Goal: Task Accomplishment & Management: Use online tool/utility

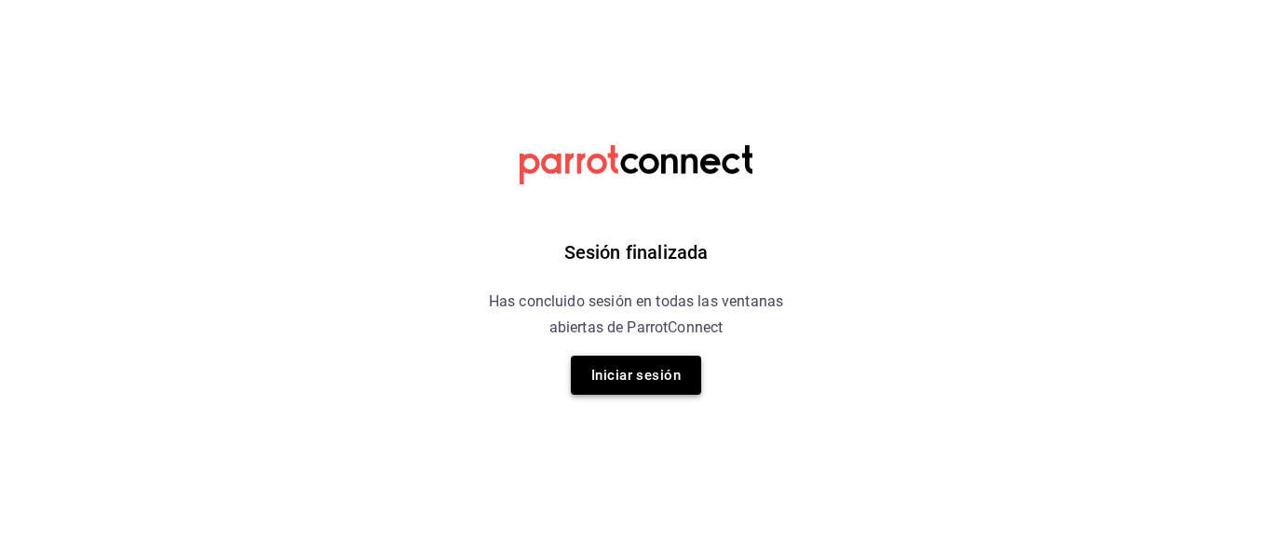
click at [653, 376] on button "Iniciar sesión" at bounding box center [636, 375] width 130 height 39
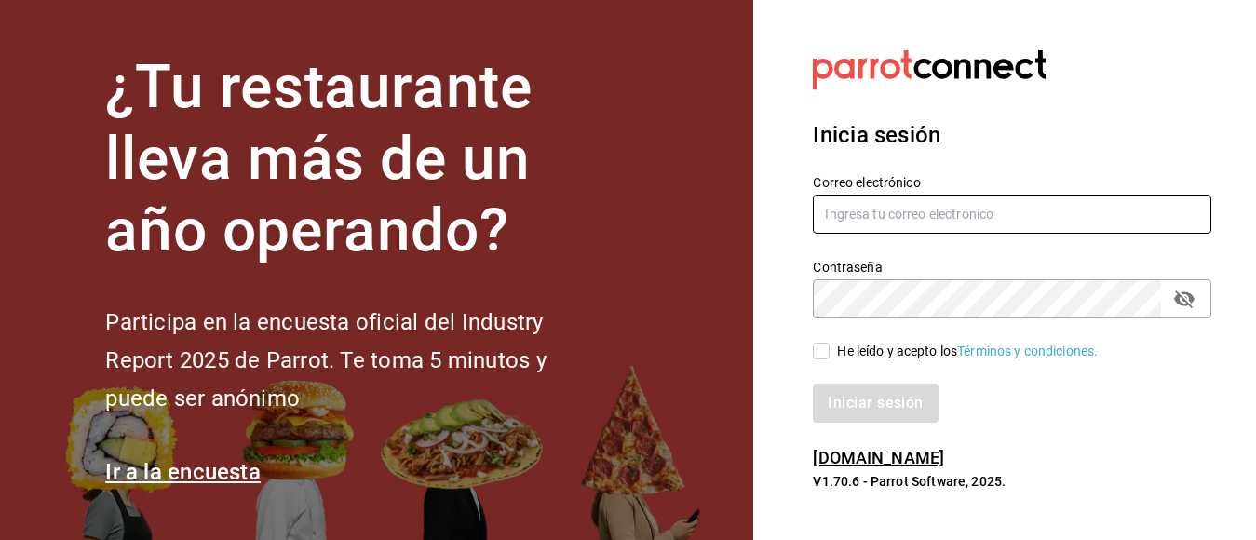
click at [957, 208] on input "text" at bounding box center [1012, 214] width 399 height 39
type input "[EMAIL_ADDRESS][DOMAIN_NAME]"
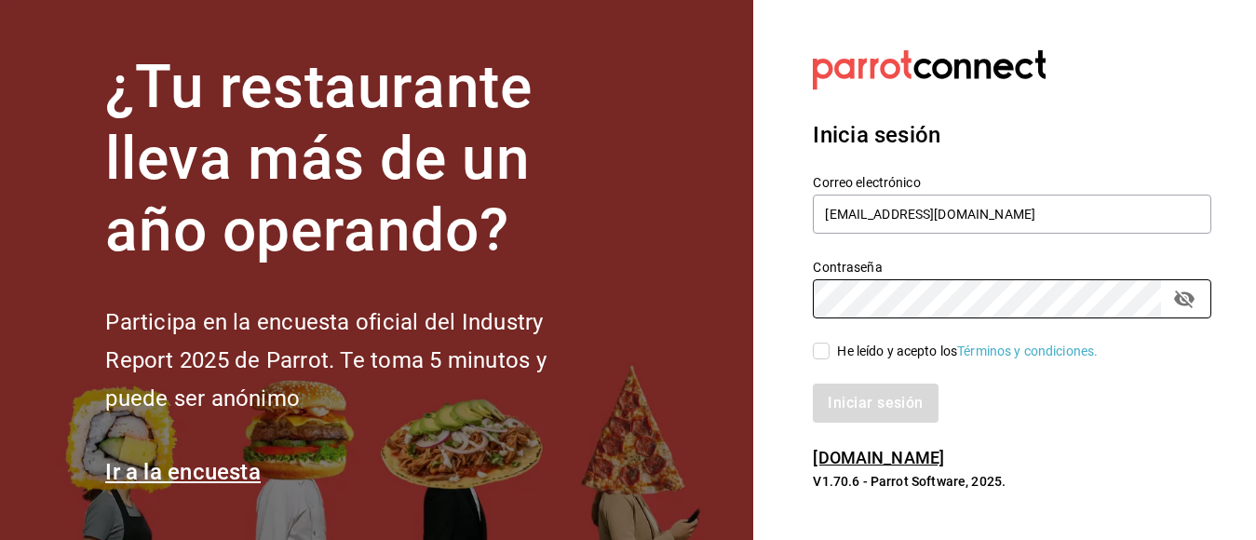
click at [819, 358] on input "He leído y acepto los Términos y condiciones." at bounding box center [821, 351] width 17 height 17
checkbox input "true"
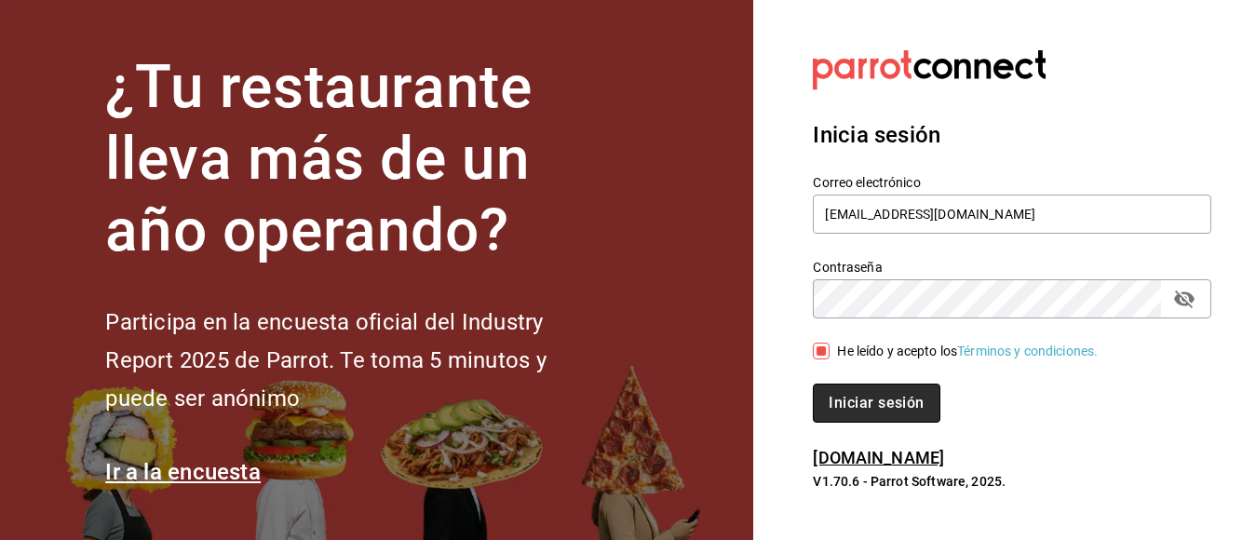
click at [828, 406] on button "Iniciar sesión" at bounding box center [876, 403] width 127 height 39
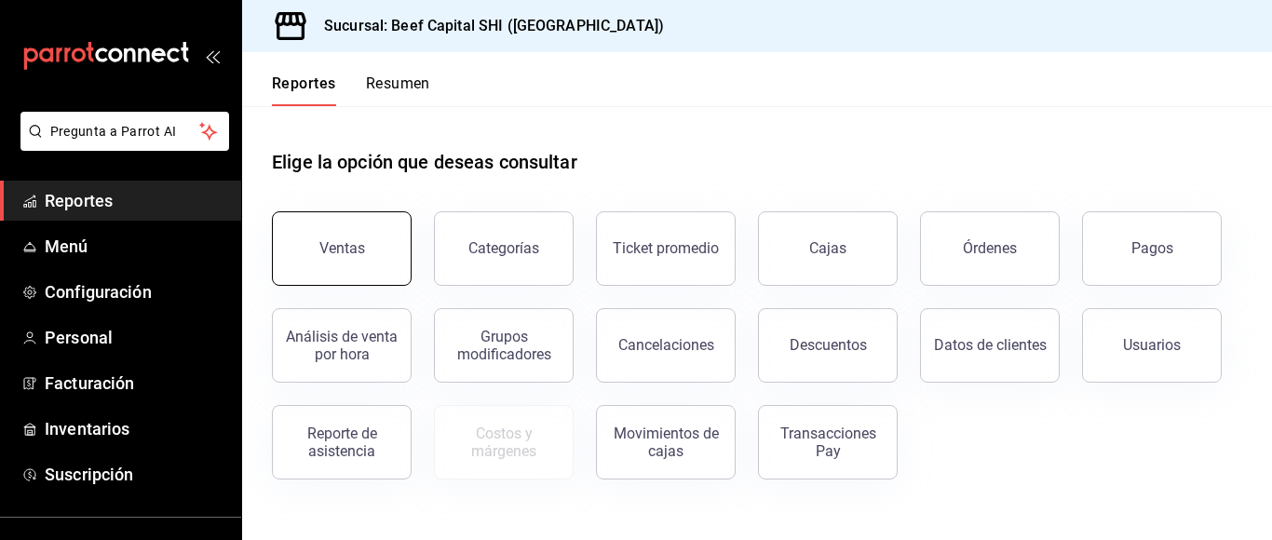
click at [308, 262] on button "Ventas" at bounding box center [342, 248] width 140 height 74
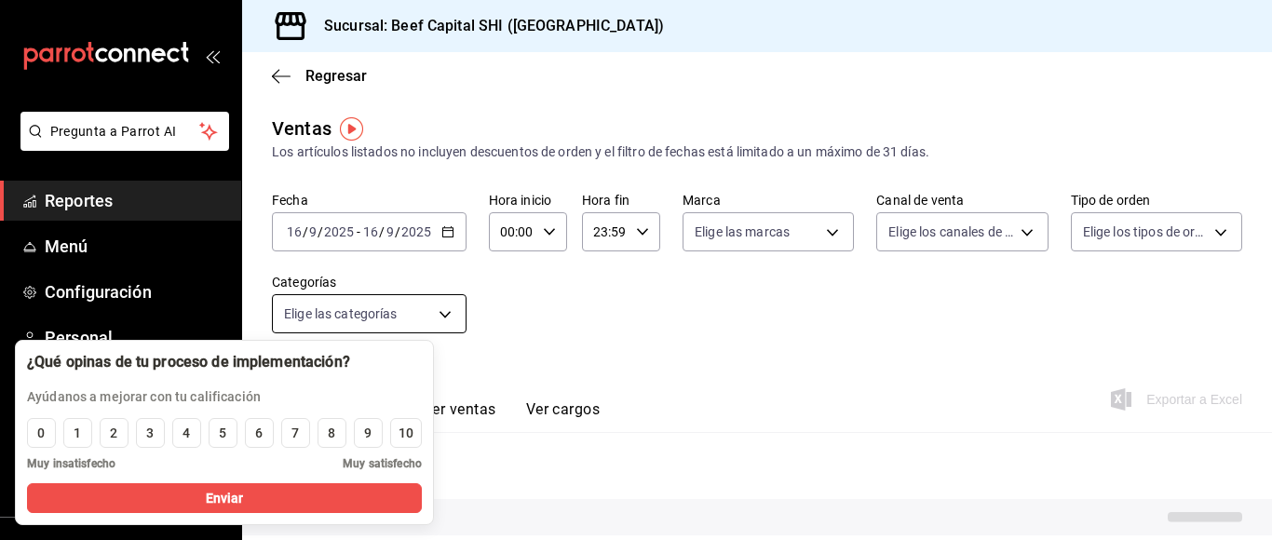
click at [445, 313] on div "Elige las categorías" at bounding box center [369, 313] width 195 height 39
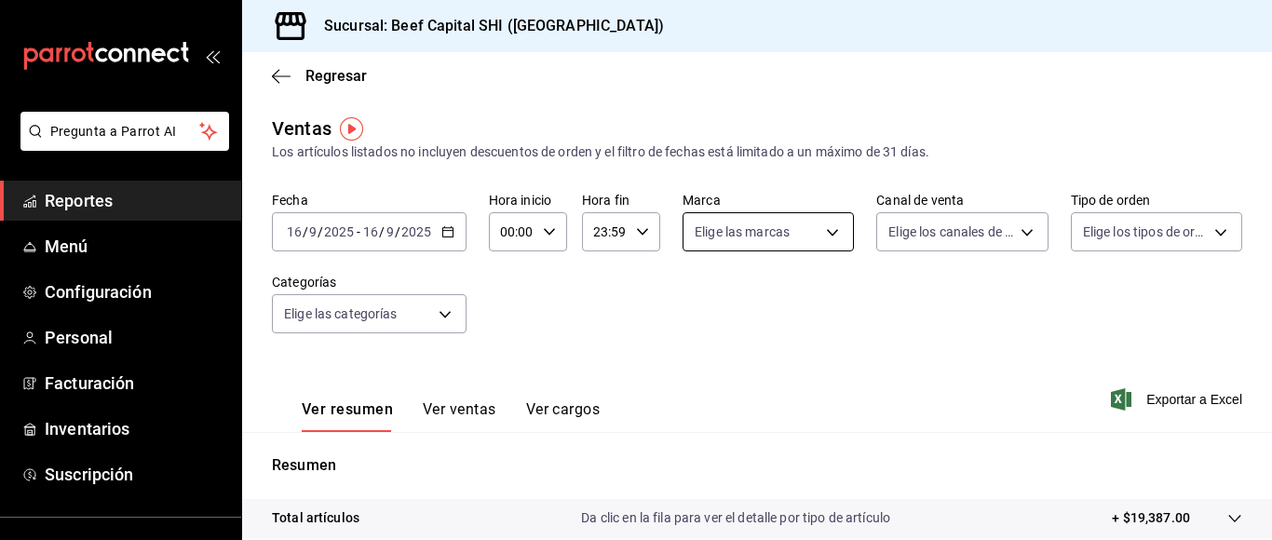
click at [824, 230] on body "Pregunta a Parrot AI Reportes Menú Configuración Personal Facturación Inventari…" at bounding box center [636, 270] width 1272 height 540
click at [695, 304] on input "checkbox" at bounding box center [698, 304] width 17 height 17
checkbox input "true"
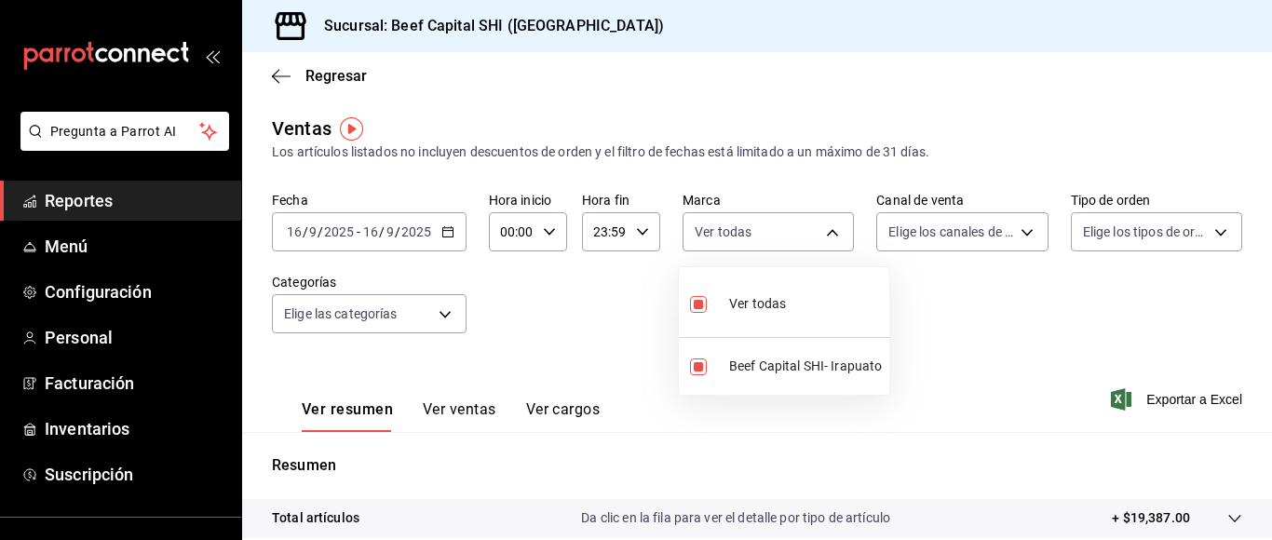
type input "605647f7-5ddc-403a-84da-aa3c8a25865f"
checkbox input "true"
drag, startPoint x: 740, startPoint y: 306, endPoint x: 1013, endPoint y: 236, distance: 281.8
click at [749, 308] on span "Ver todas" at bounding box center [757, 304] width 57 height 20
click at [1013, 236] on div at bounding box center [636, 270] width 1272 height 540
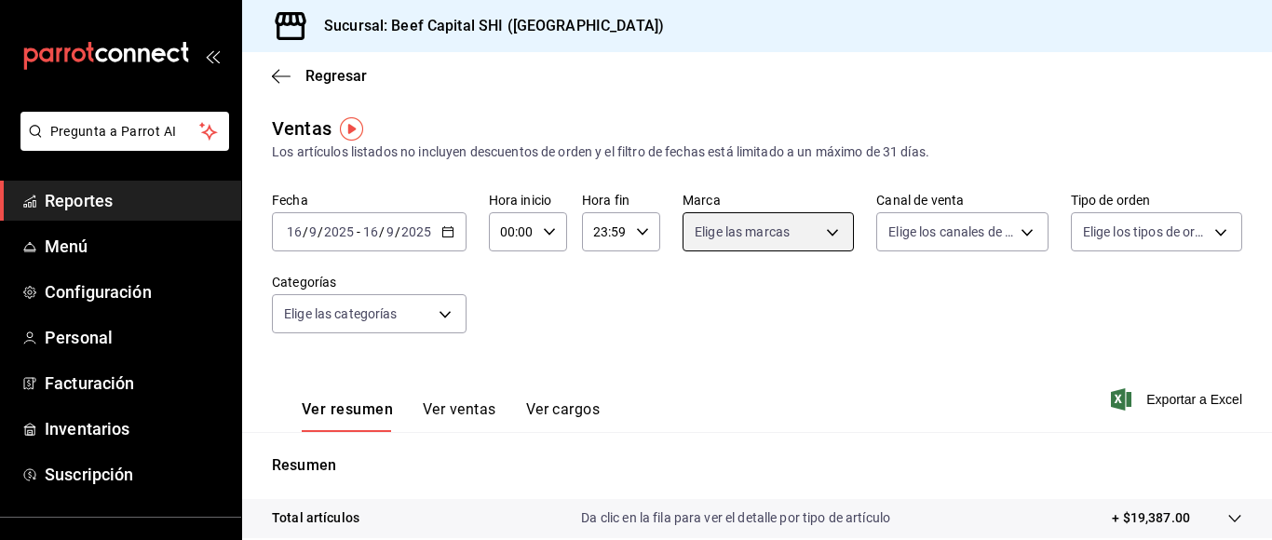
checkbox input "false"
click at [1013, 236] on body "Pregunta a Parrot AI Reportes Menú Configuración Personal Facturación Inventari…" at bounding box center [636, 270] width 1272 height 540
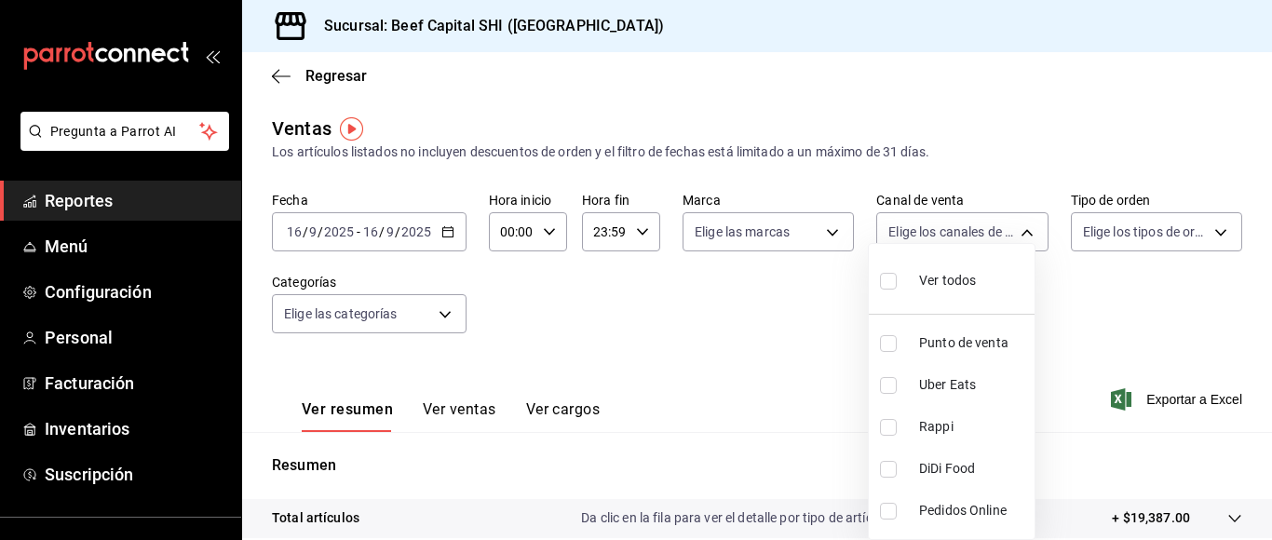
click at [880, 277] on input "checkbox" at bounding box center [888, 281] width 17 height 17
checkbox input "true"
type input "PARROT,UBER_EATS,RAPPI,DIDI_FOOD,ONLINE"
checkbox input "true"
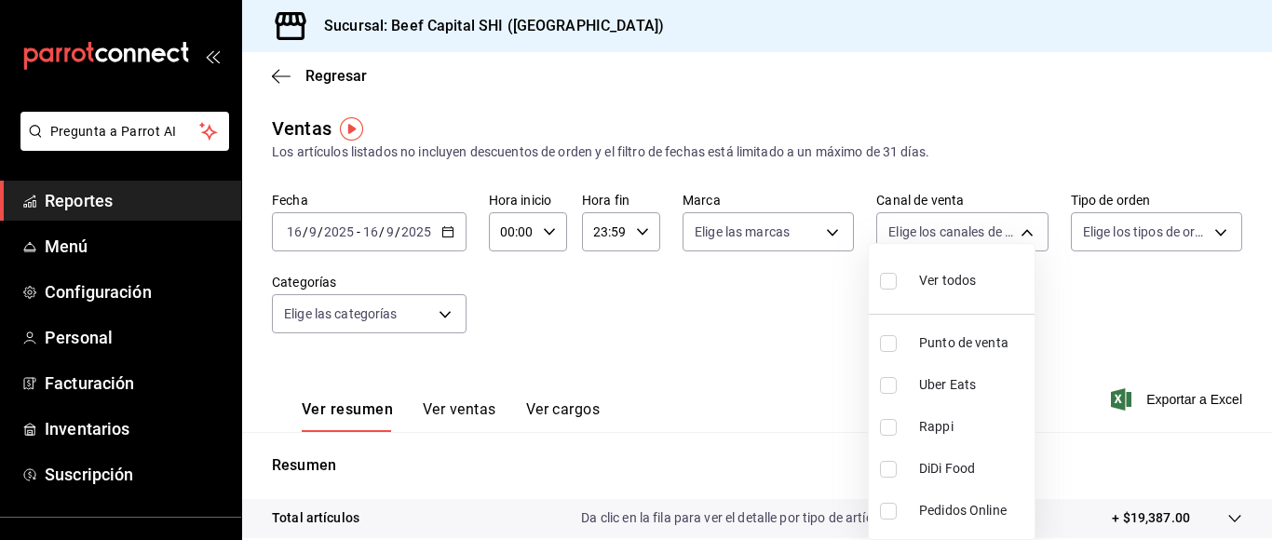
checkbox input "true"
click at [1196, 230] on div at bounding box center [636, 270] width 1272 height 540
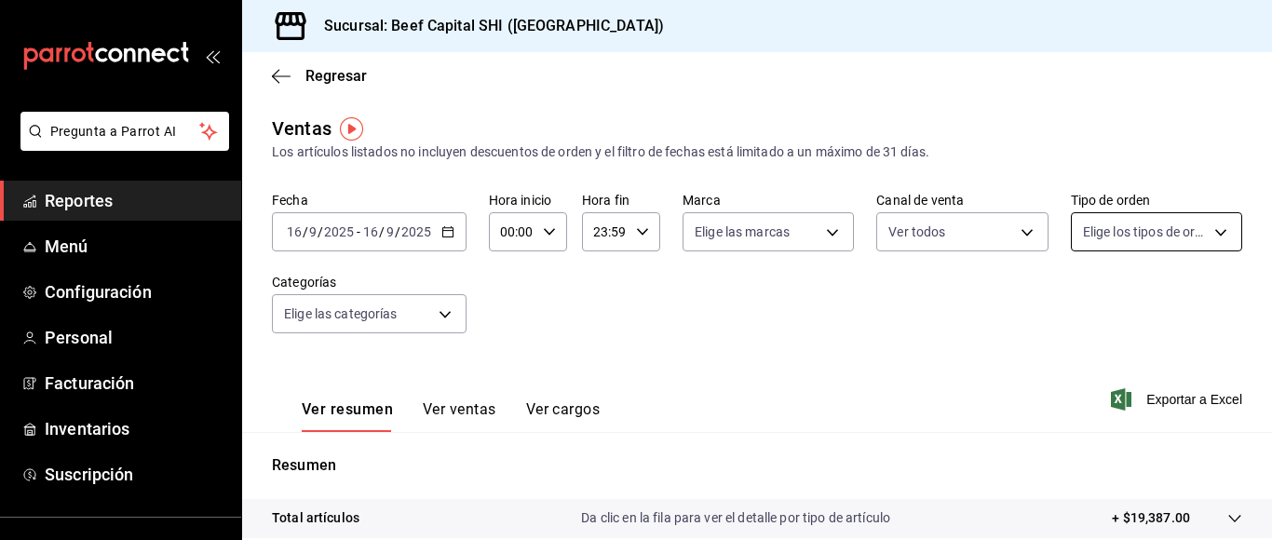
click at [1209, 226] on body "Pregunta a Parrot AI Reportes Menú Configuración Personal Facturación Inventari…" at bounding box center [636, 270] width 1272 height 540
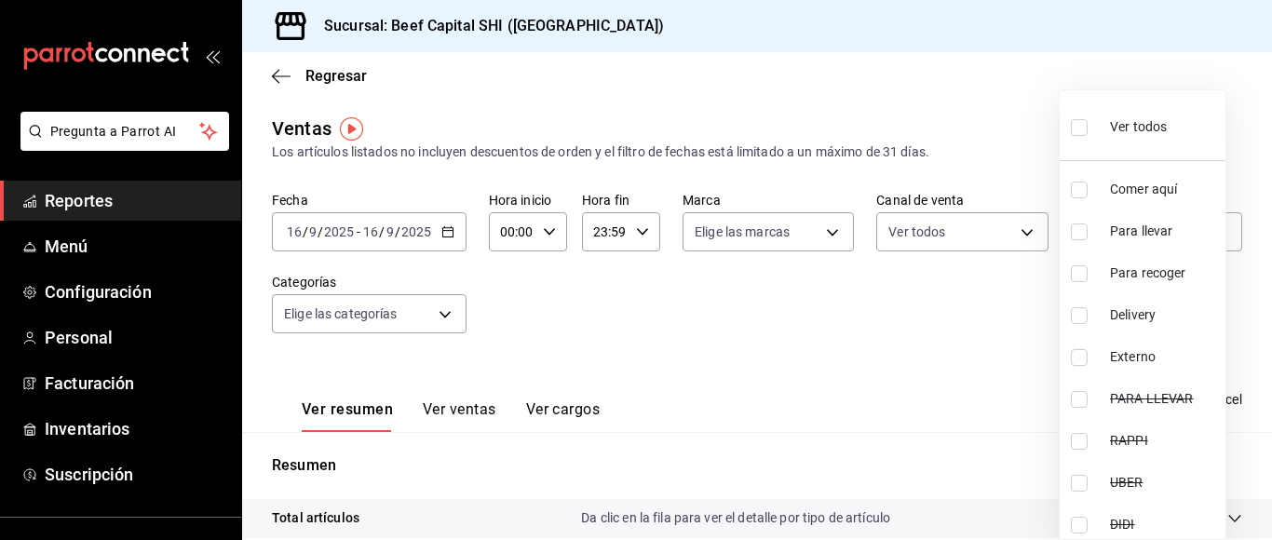
click at [1076, 131] on input "checkbox" at bounding box center [1079, 127] width 17 height 17
checkbox input "true"
type input "f0dc0ac1-6073-4fdc-a840-2403026703dd,0f8ba289-97a1-4f04-8ca0-15d5a03158af,a05fd…"
checkbox input "true"
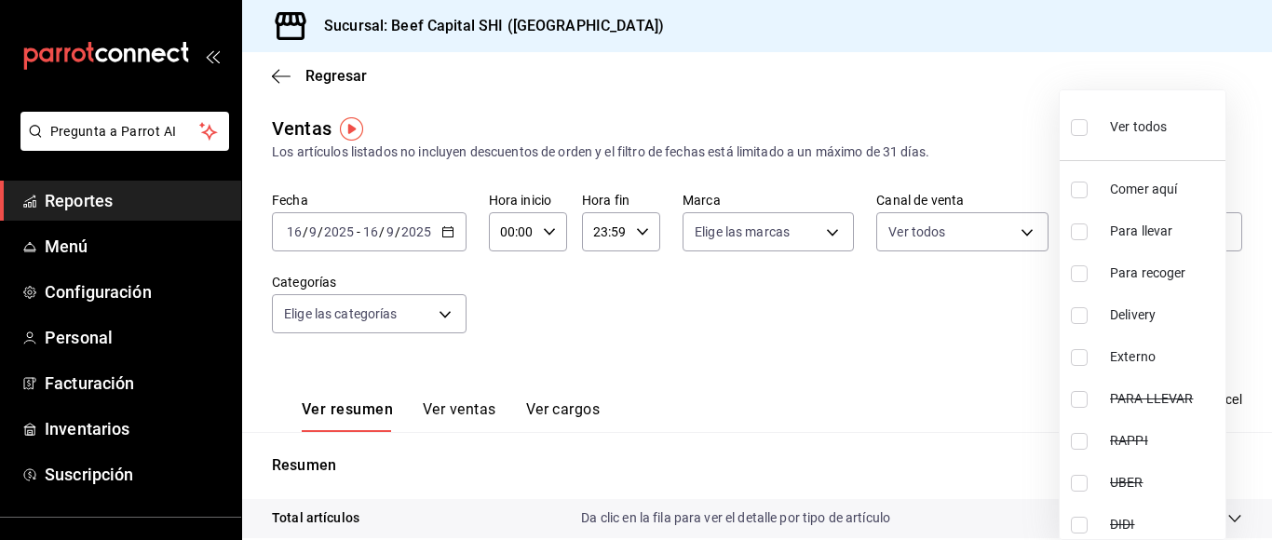
checkbox input "true"
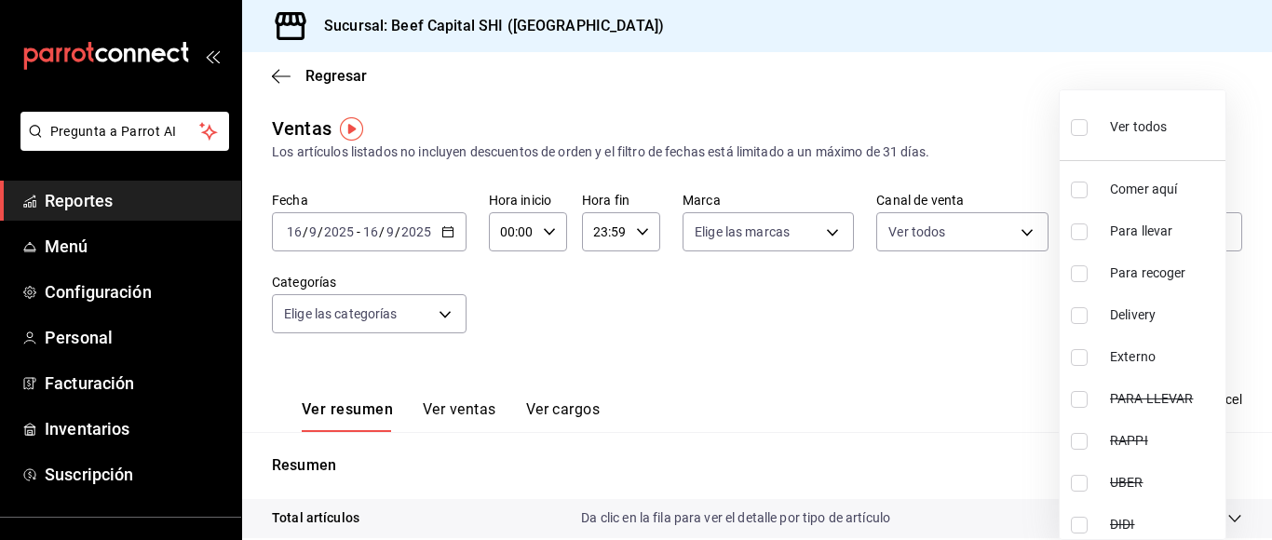
checkbox input "true"
click at [446, 320] on div at bounding box center [636, 270] width 1272 height 540
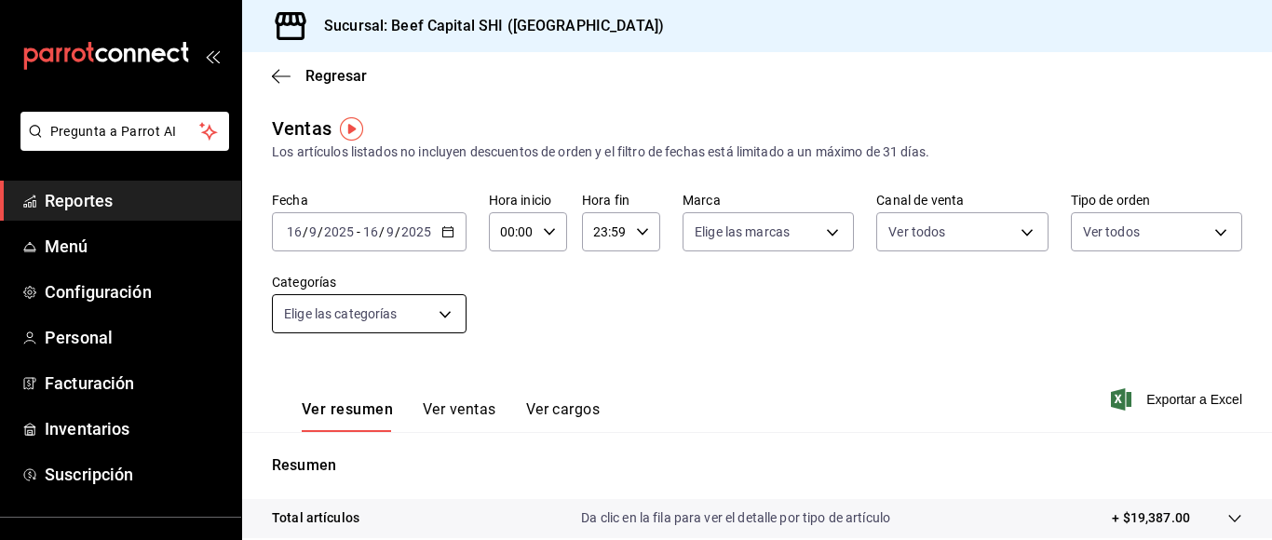
click at [443, 314] on body "Pregunta a Parrot AI Reportes Menú Configuración Personal Facturación Inventari…" at bounding box center [636, 270] width 1272 height 540
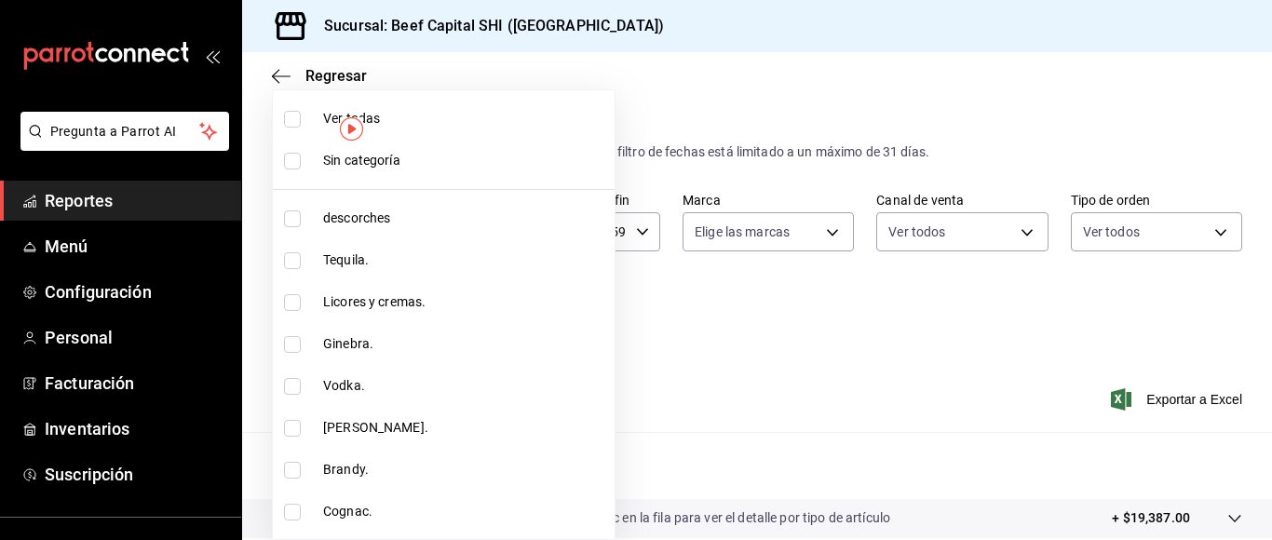
click at [287, 117] on input "checkbox" at bounding box center [292, 119] width 17 height 17
checkbox input "true"
type input "8e149e92-2e81-41b7-bb06-f216bda6e039,230c4a31-dbb7-4585-b22f-1c5c36cb302b,19d1c…"
checkbox input "true"
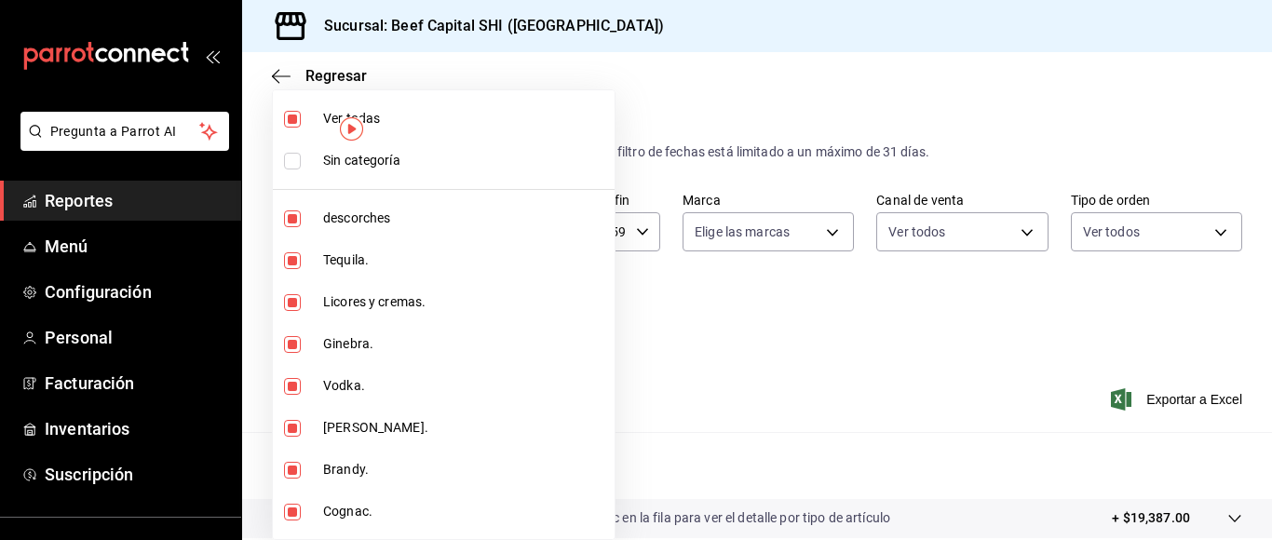
checkbox input "true"
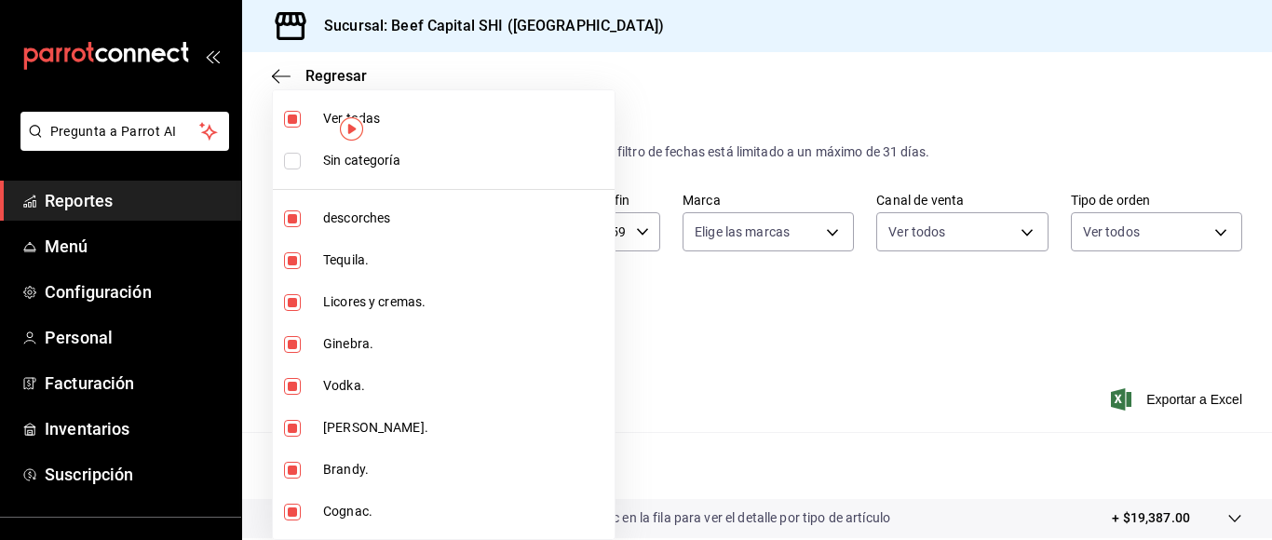
checkbox input "true"
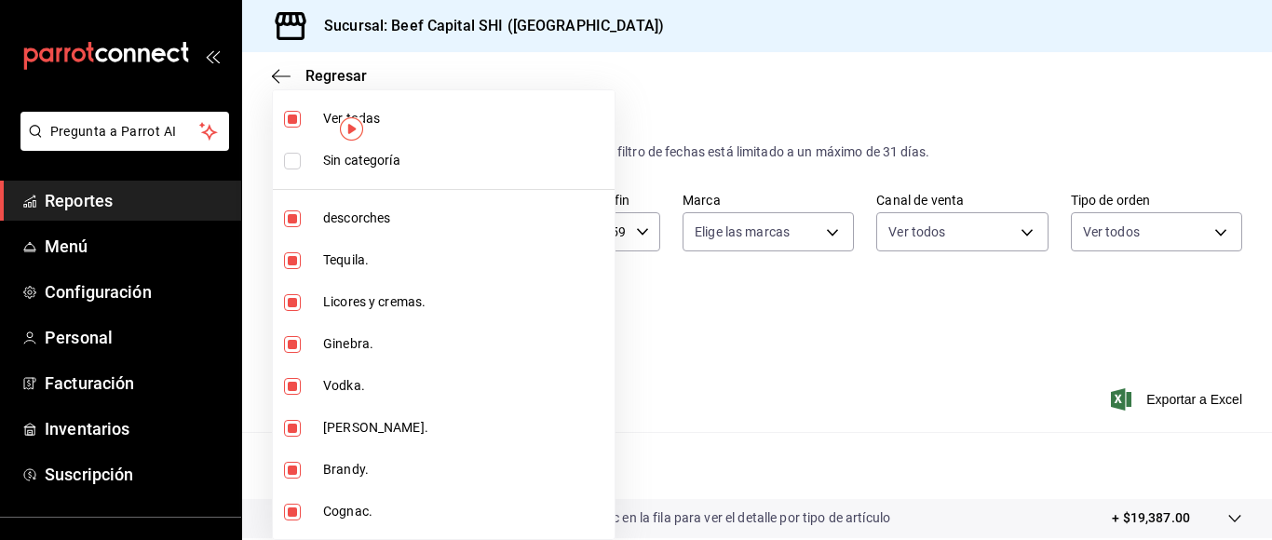
checkbox input "true"
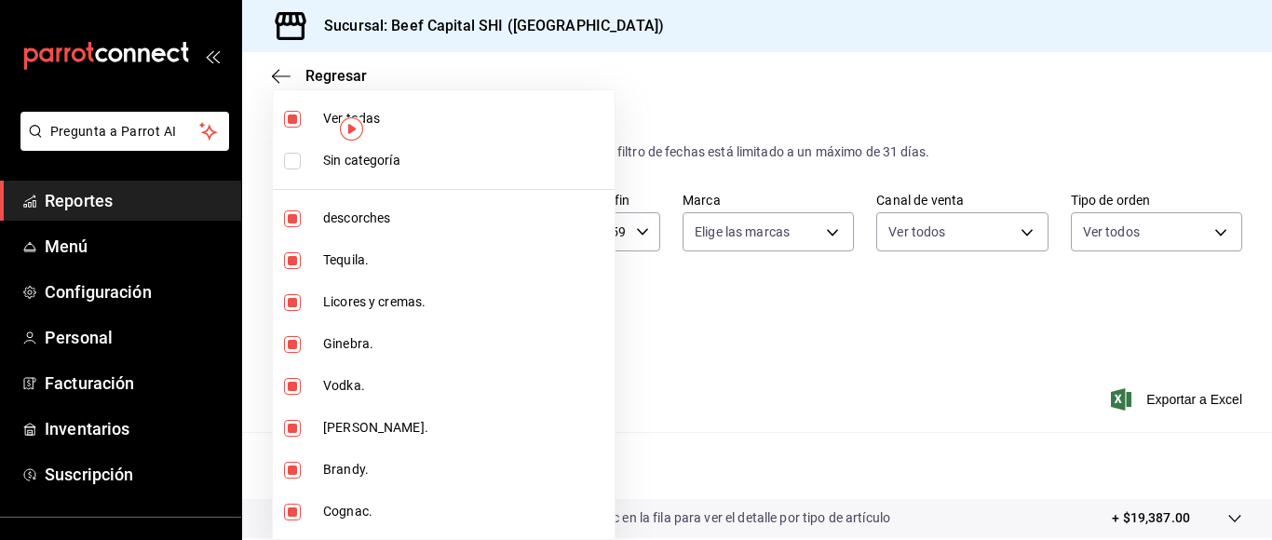
checkbox input "true"
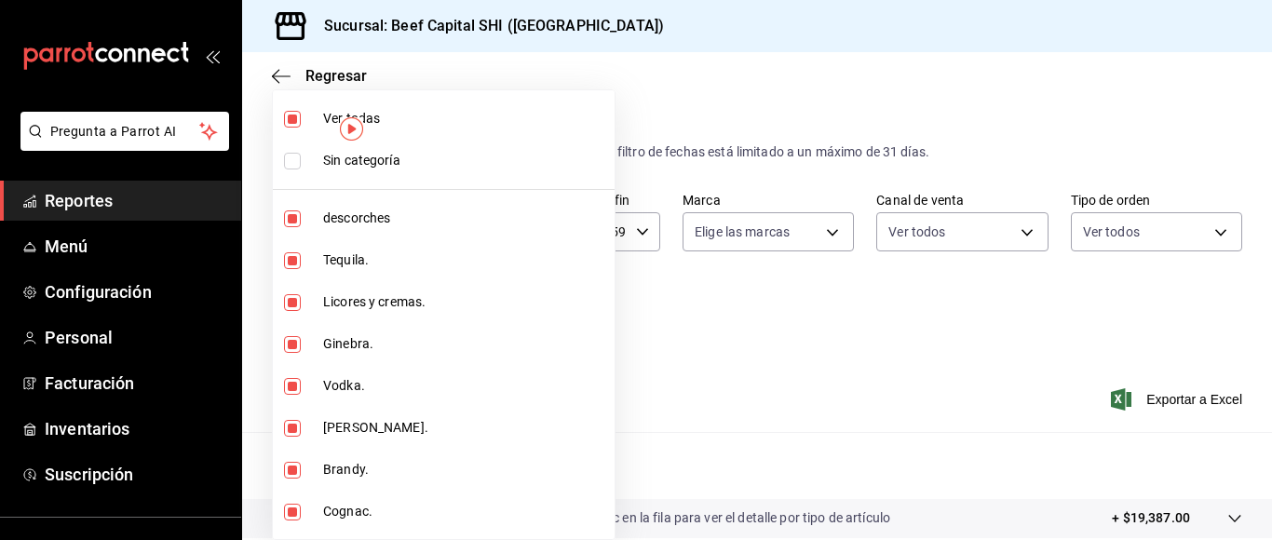
checkbox input "true"
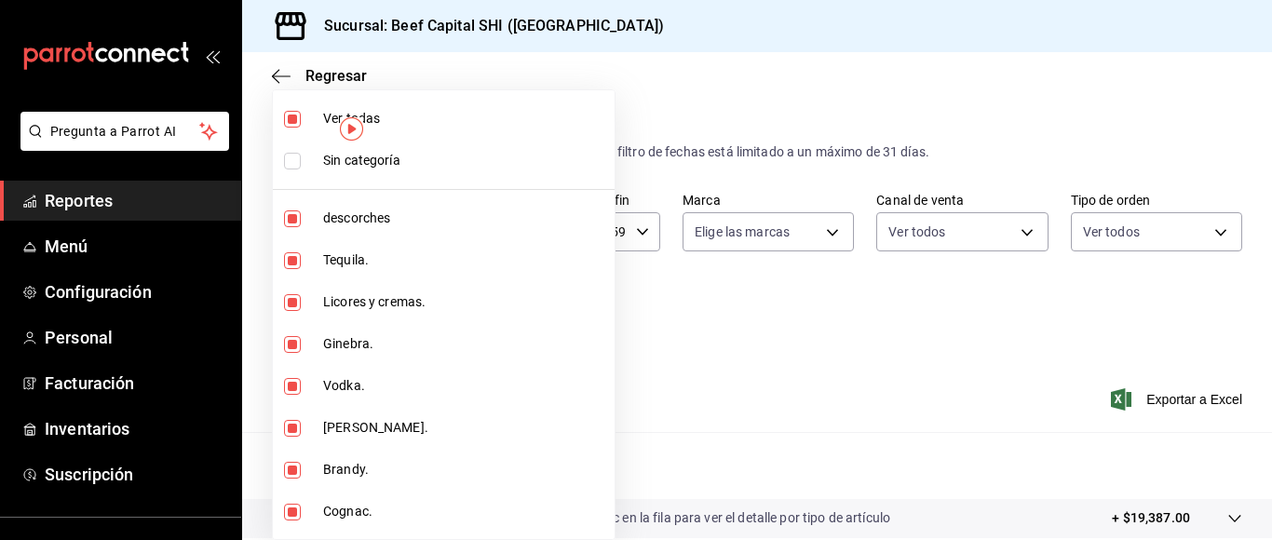
checkbox input "true"
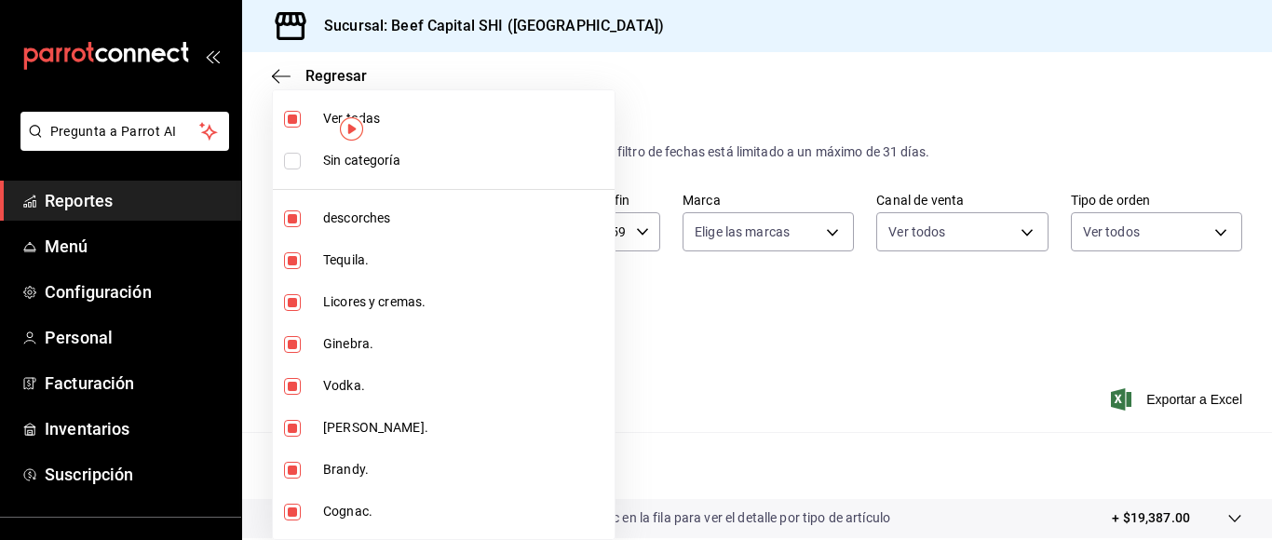
checkbox input "true"
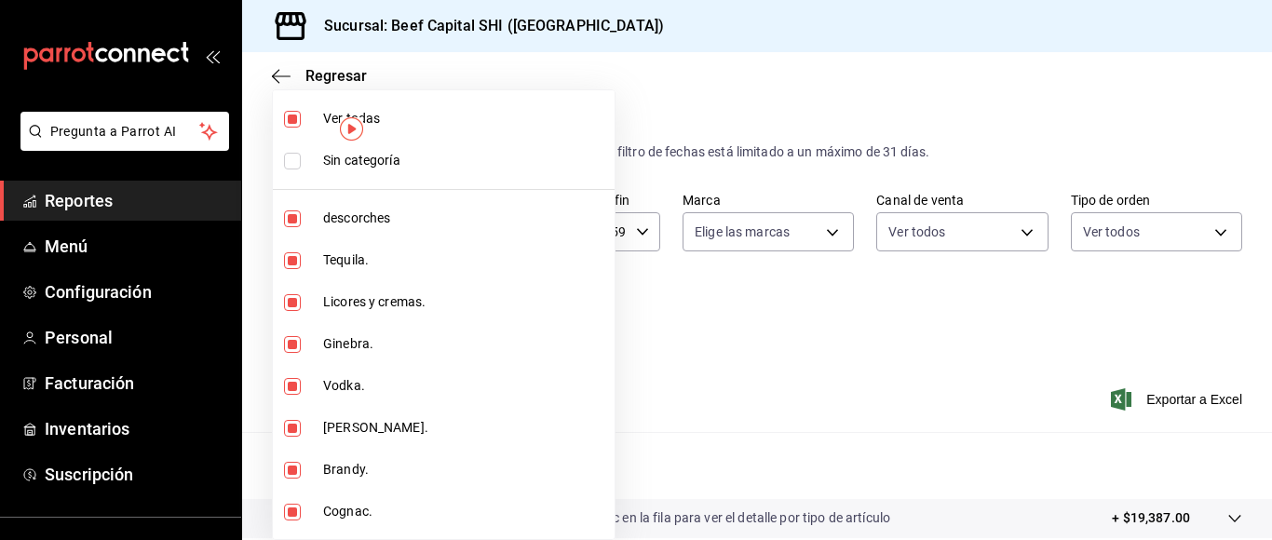
checkbox input "true"
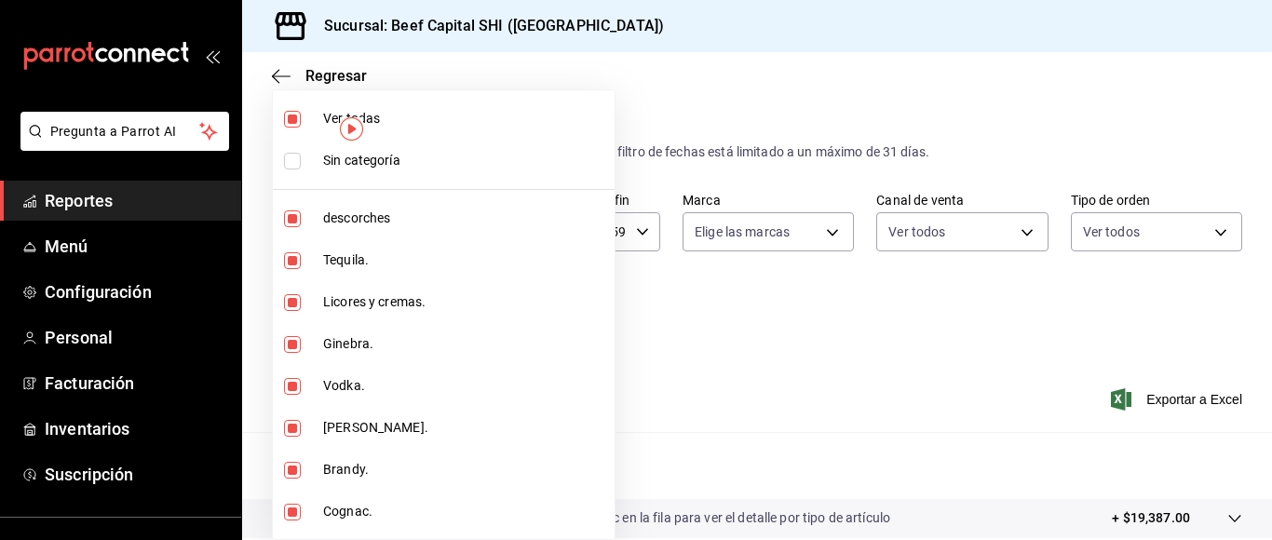
checkbox input "true"
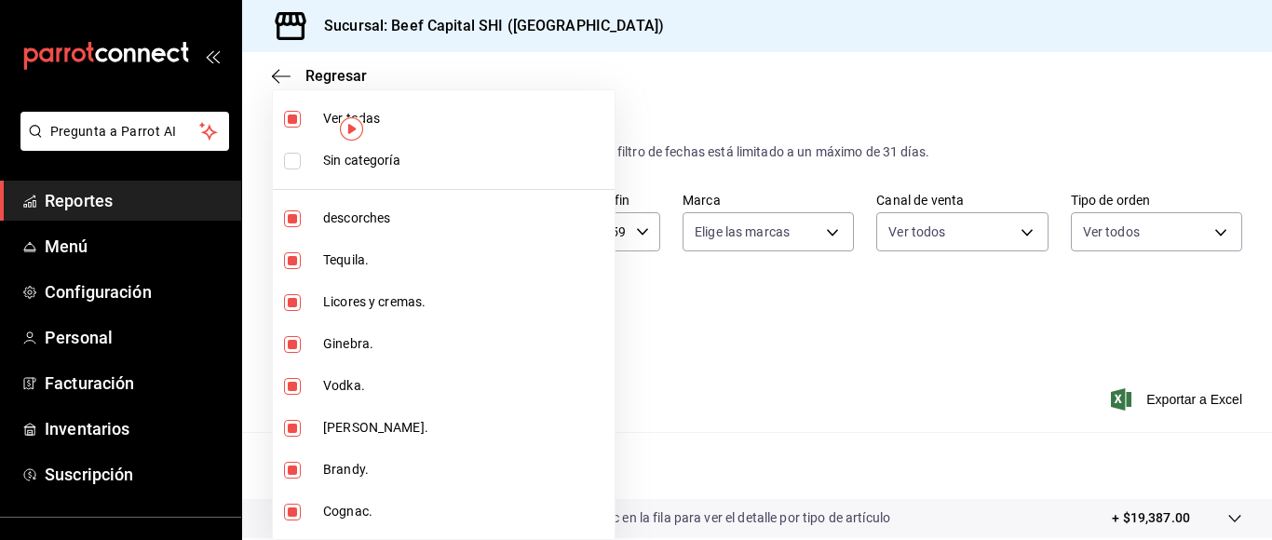
checkbox input "true"
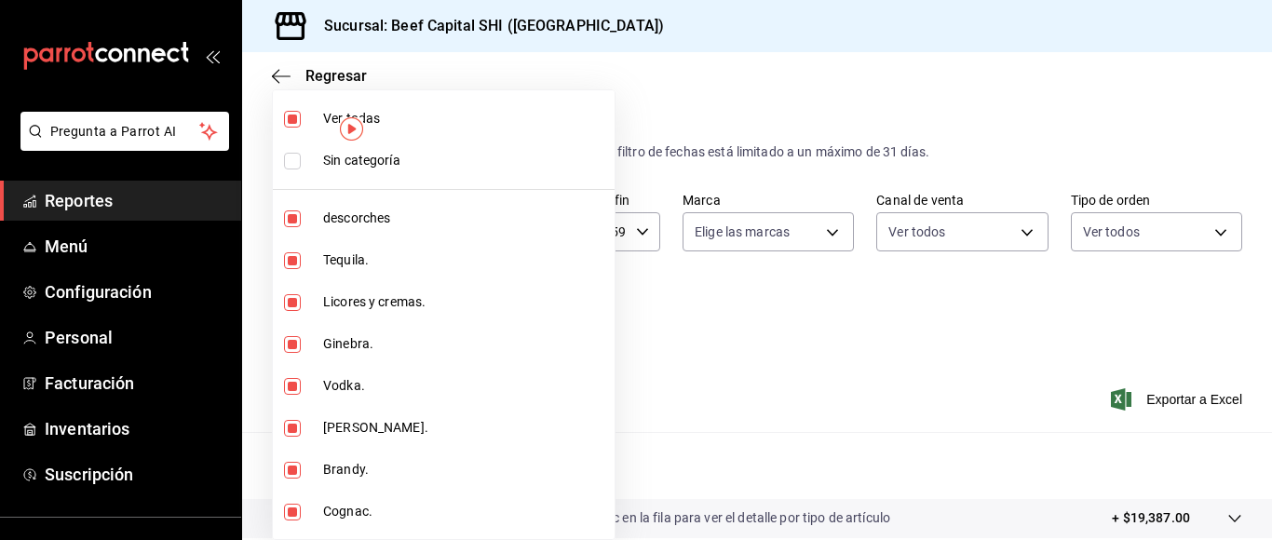
checkbox input "true"
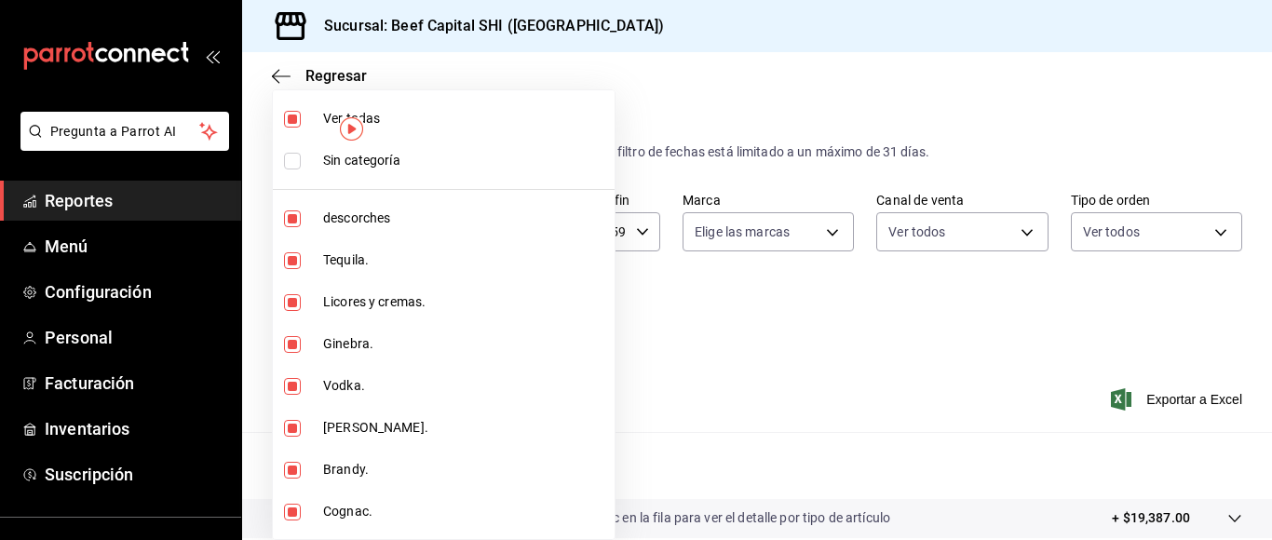
checkbox input "true"
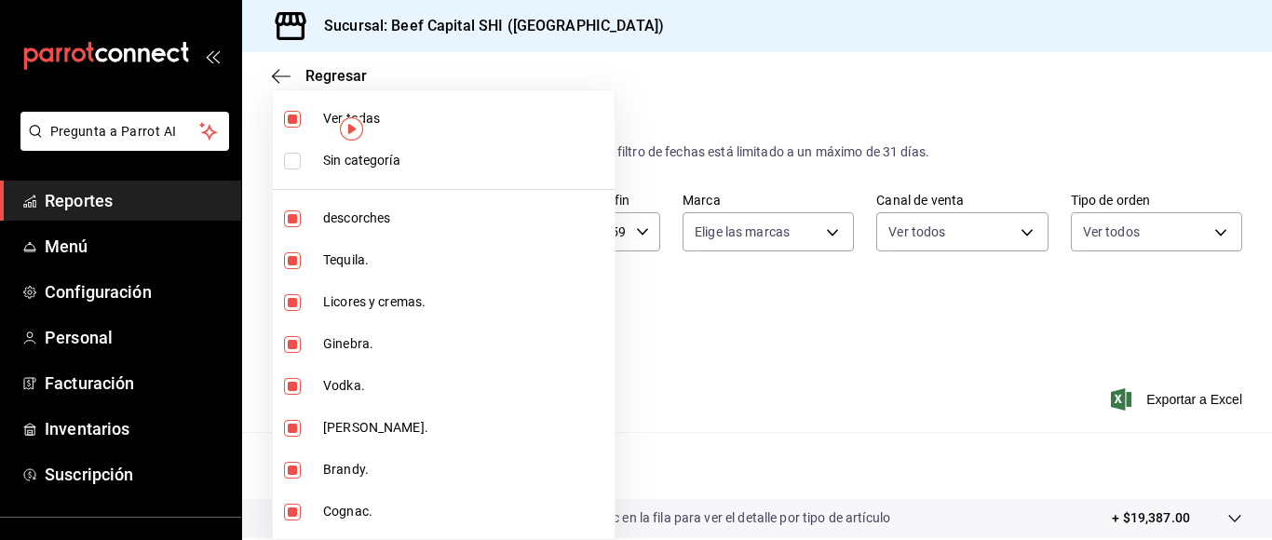
checkbox input "true"
click at [658, 340] on div at bounding box center [636, 270] width 1272 height 540
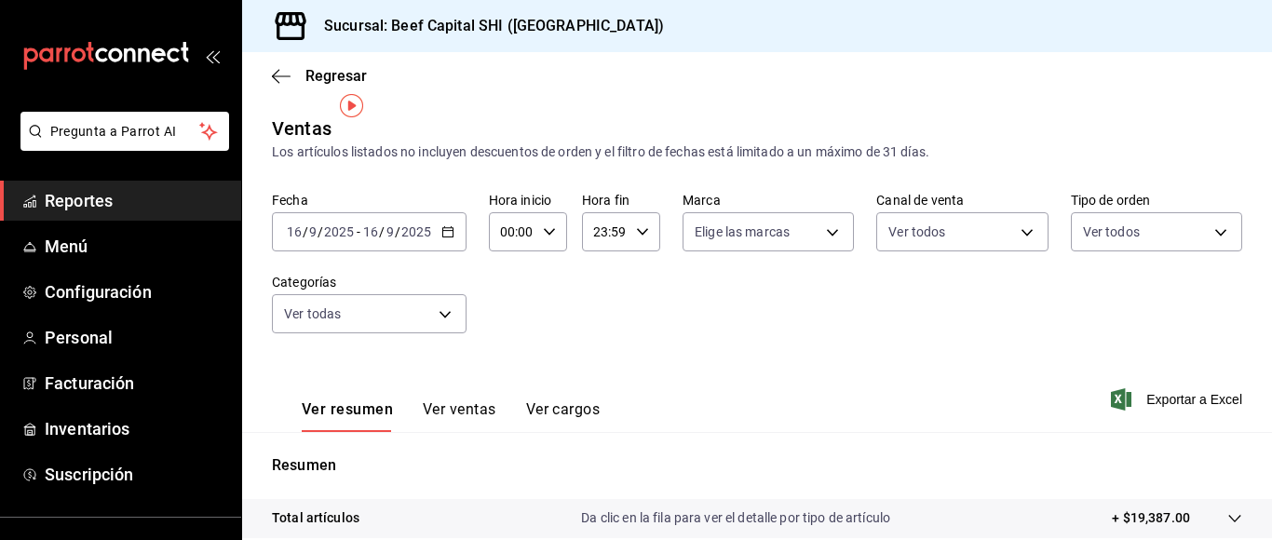
scroll to position [352, 0]
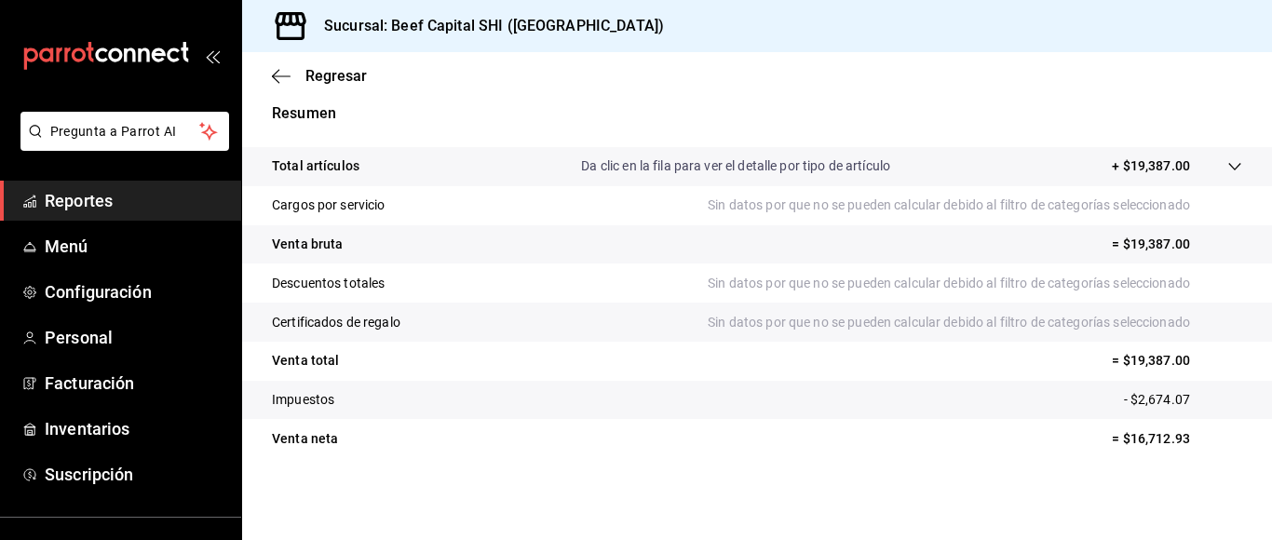
click at [1227, 167] on icon at bounding box center [1234, 166] width 15 height 15
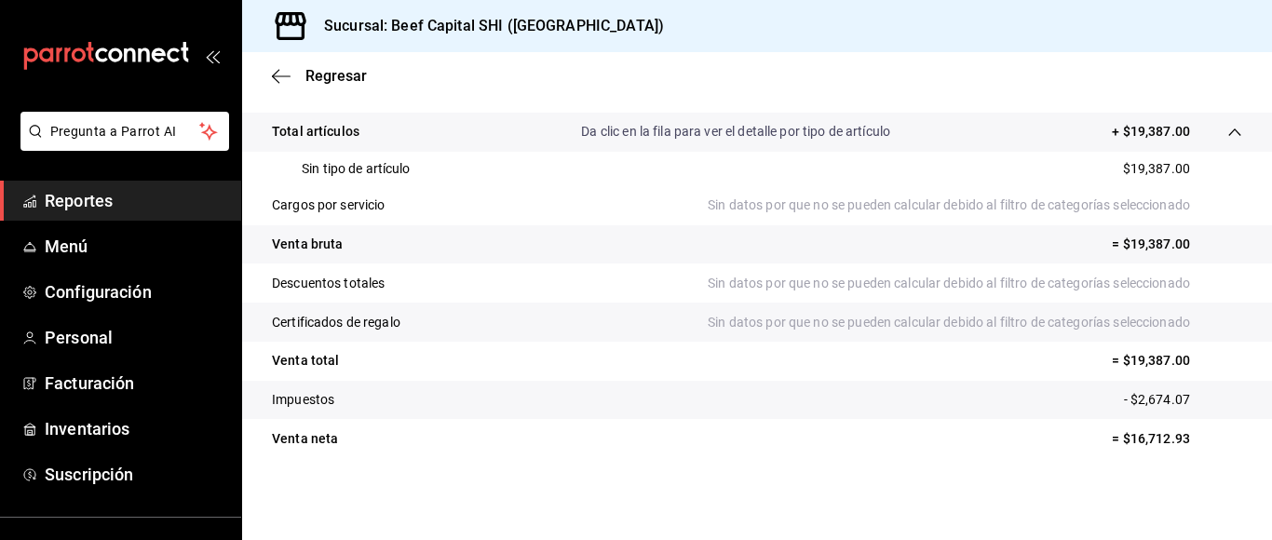
scroll to position [293, 0]
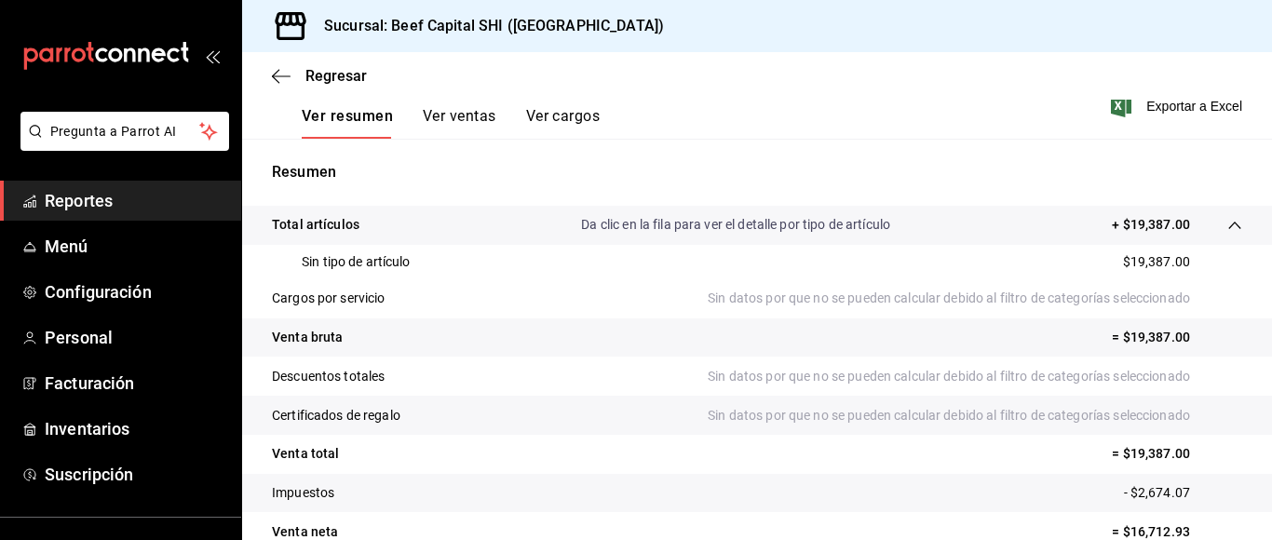
click at [1227, 226] on icon at bounding box center [1234, 225] width 15 height 15
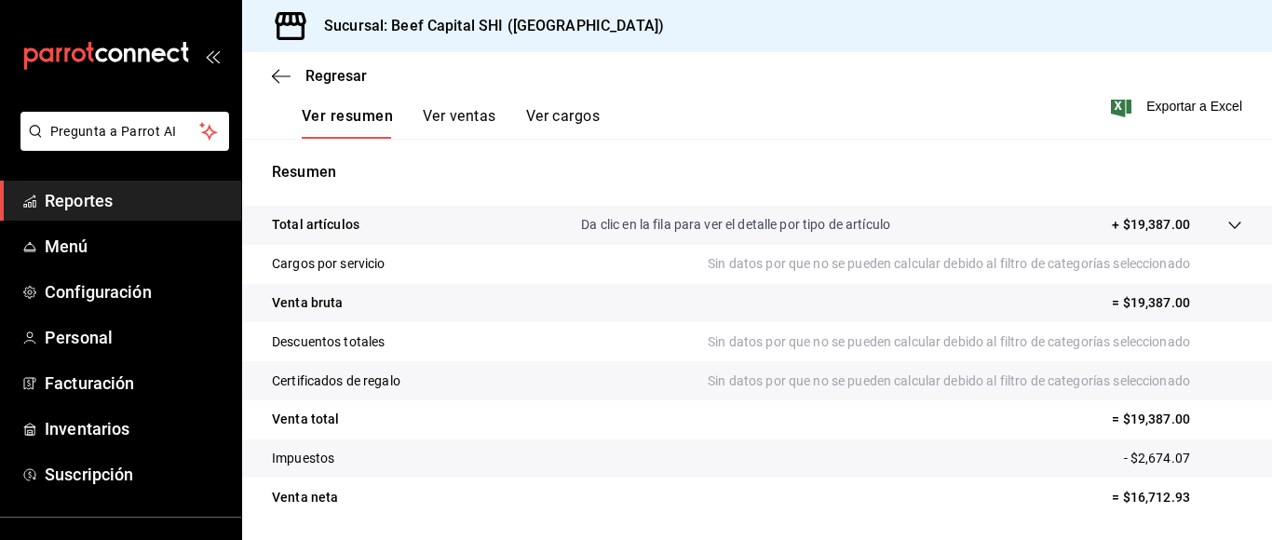
click at [1227, 223] on icon at bounding box center [1234, 225] width 15 height 15
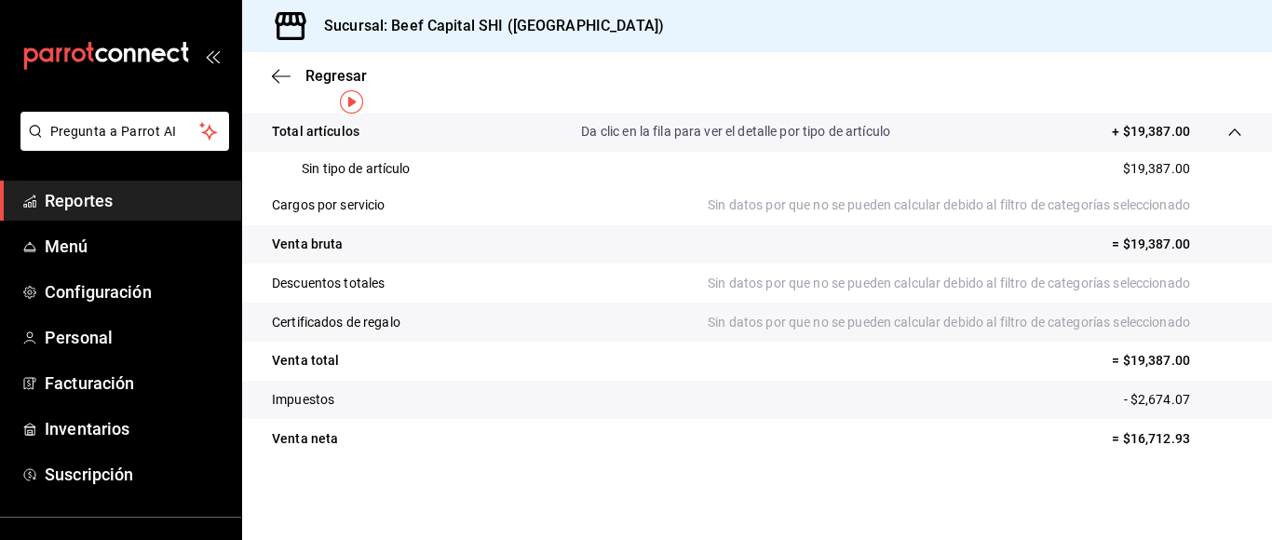
scroll to position [14, 0]
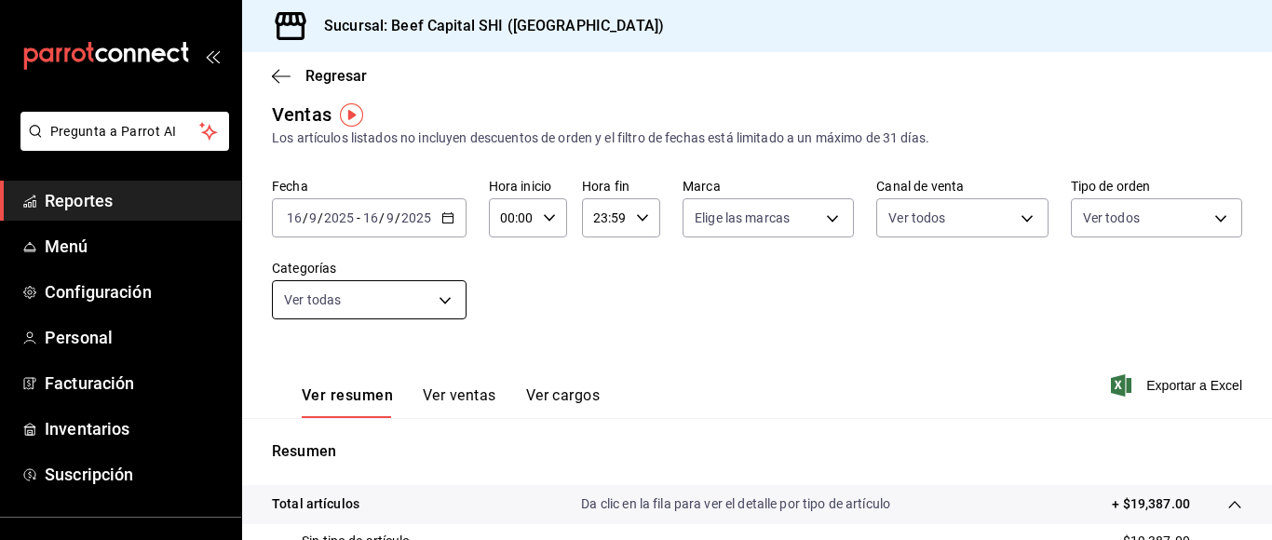
click at [444, 304] on body "Pregunta a Parrot AI Reportes Menú Configuración Personal Facturación Inventari…" at bounding box center [636, 270] width 1272 height 540
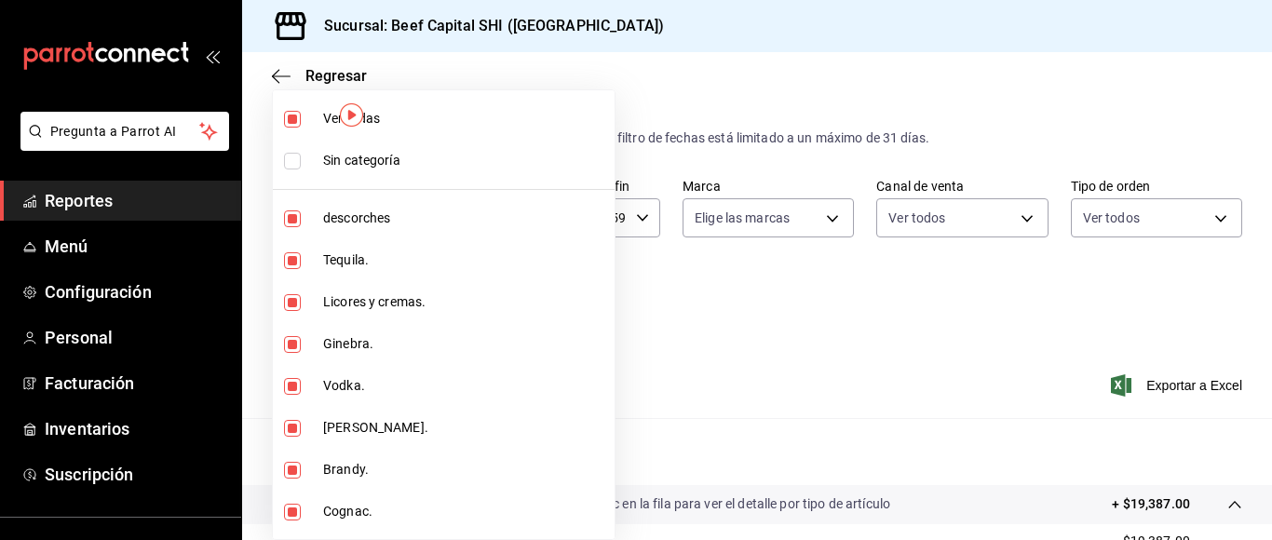
click at [730, 354] on div at bounding box center [636, 270] width 1272 height 540
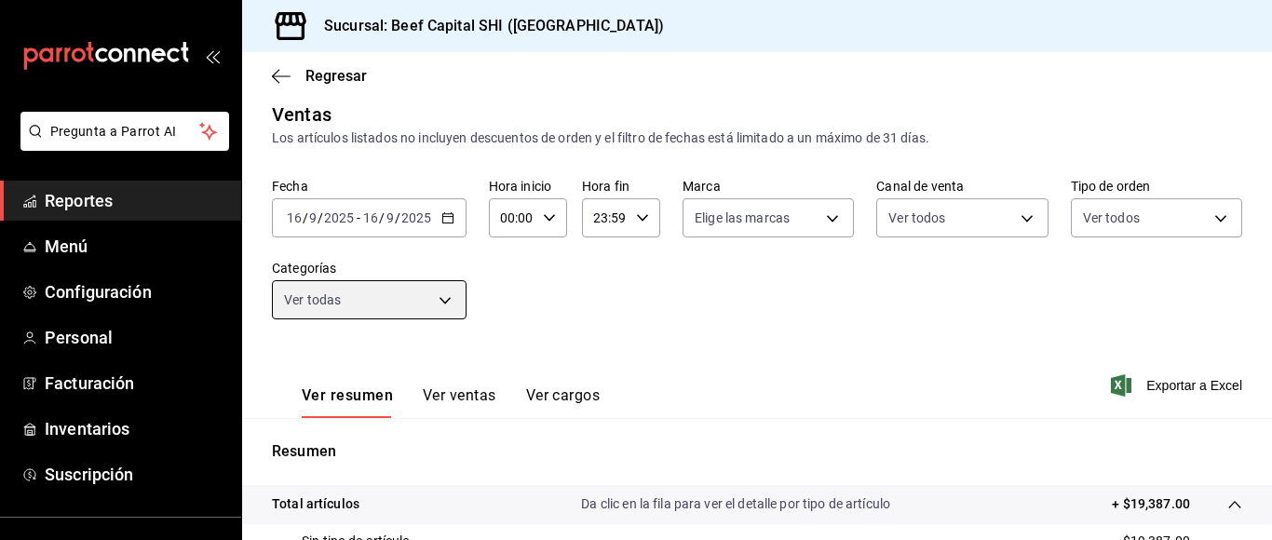
scroll to position [200, 0]
